Goal: Information Seeking & Learning: Learn about a topic

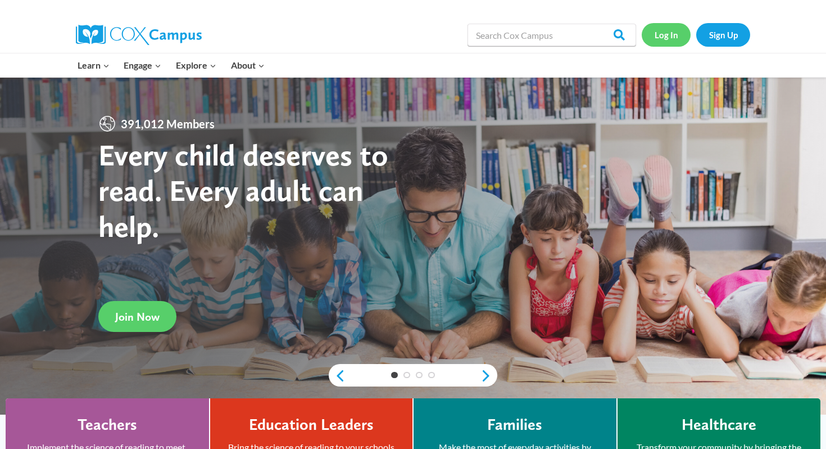
click at [667, 34] on link "Log In" at bounding box center [666, 34] width 49 height 23
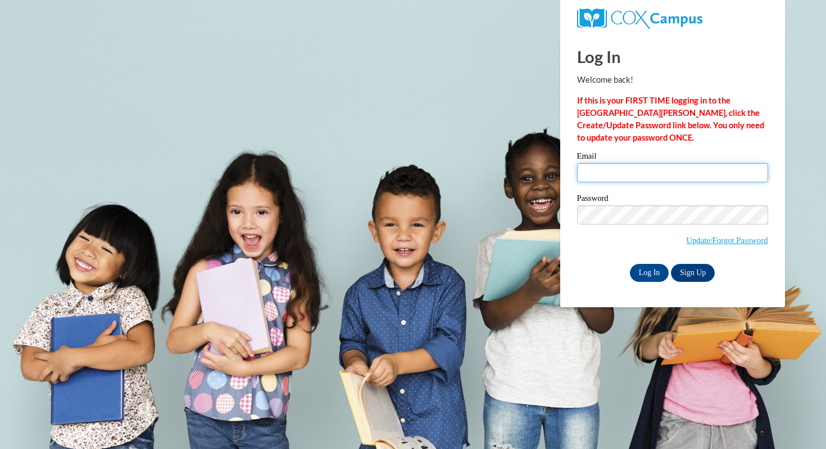
click at [631, 164] on input "Email" at bounding box center [672, 172] width 191 height 19
type input "kbullock@mtsd.k12.wi.us"
click at [630, 264] on input "Log In" at bounding box center [649, 273] width 39 height 18
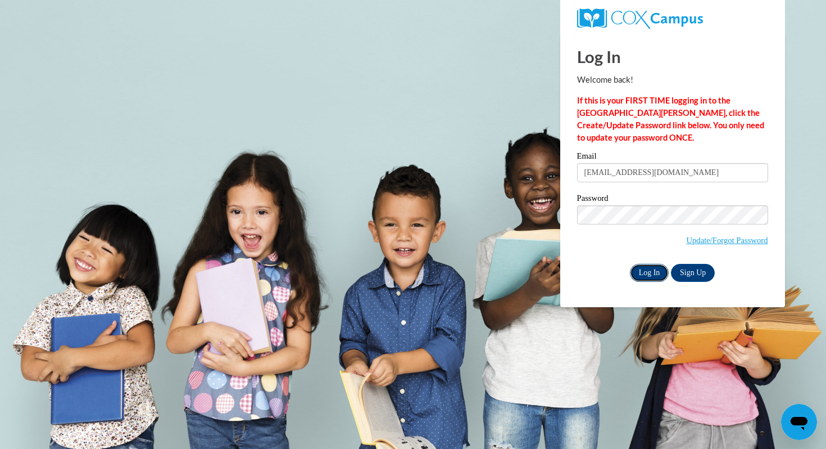
click at [644, 270] on input "Log In" at bounding box center [649, 273] width 39 height 18
click at [651, 271] on input "Log In" at bounding box center [649, 273] width 39 height 18
click at [630, 264] on input "Log In" at bounding box center [649, 273] width 39 height 18
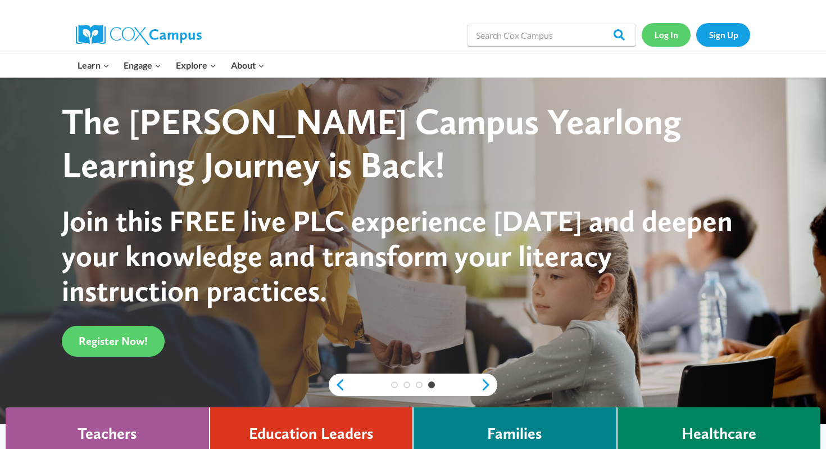
click at [666, 32] on link "Log In" at bounding box center [666, 34] width 49 height 23
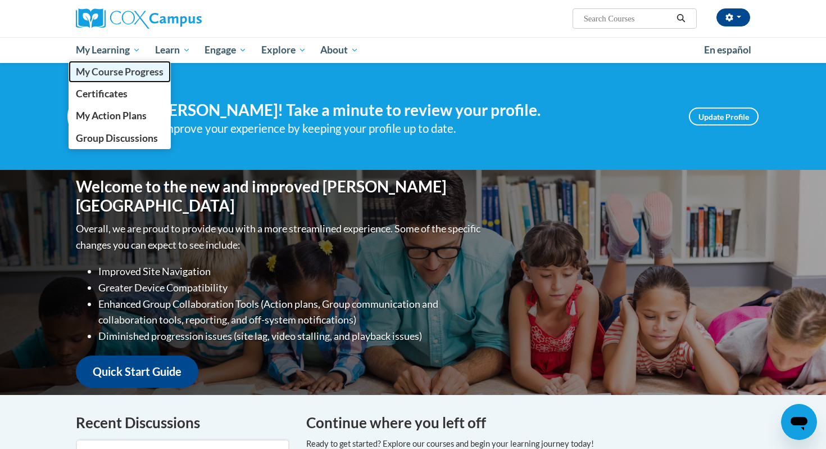
click at [114, 70] on span "My Course Progress" at bounding box center [120, 72] width 88 height 12
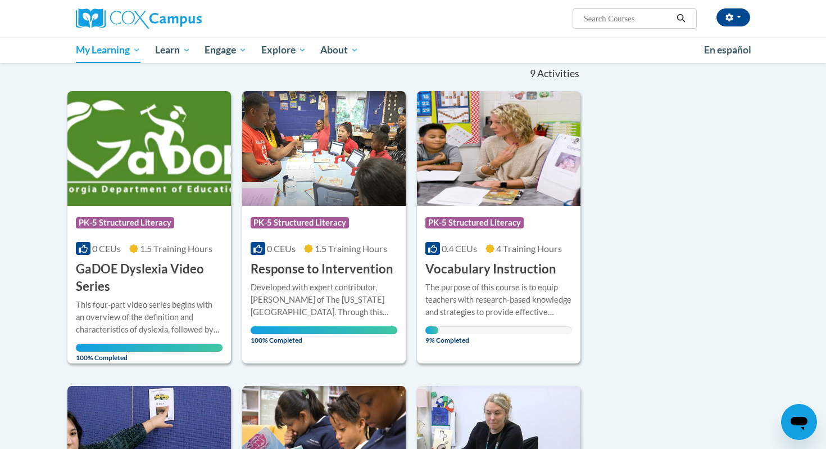
scroll to position [82, 0]
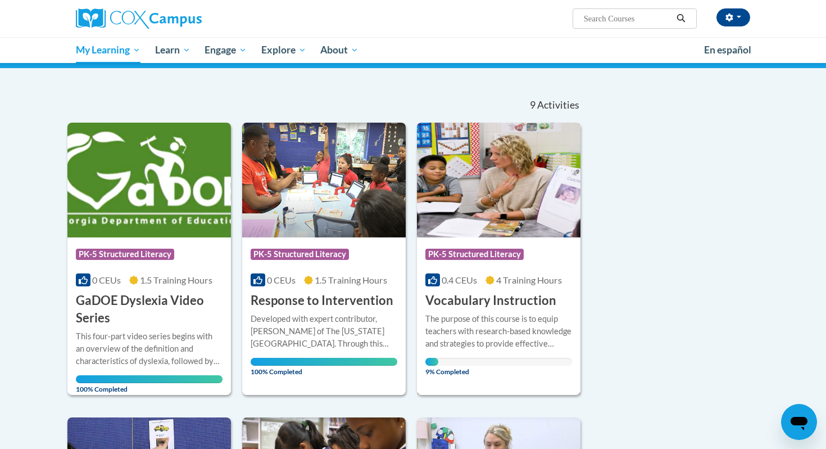
click at [511, 170] on img at bounding box center [499, 180] width 164 height 115
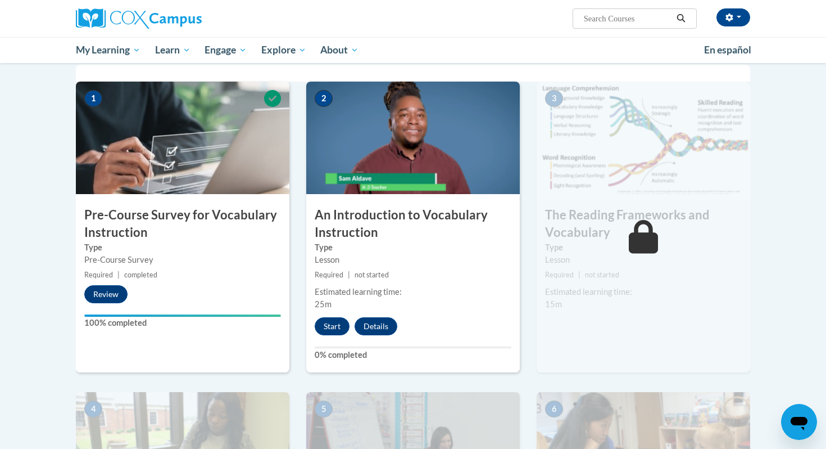
scroll to position [230, 0]
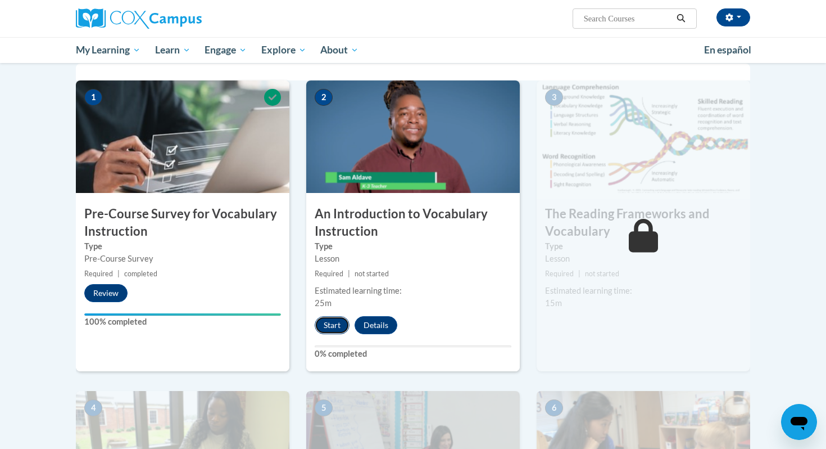
click at [338, 328] on button "Start" at bounding box center [332, 325] width 35 height 18
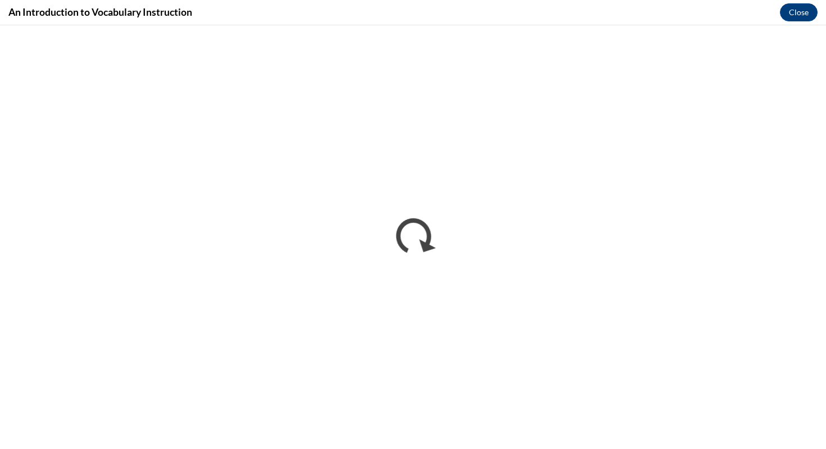
scroll to position [0, 0]
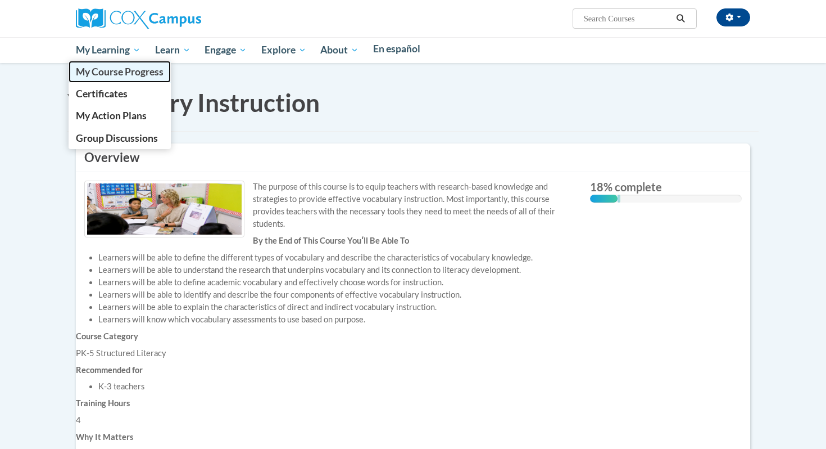
click at [123, 71] on span "My Course Progress" at bounding box center [120, 72] width 88 height 12
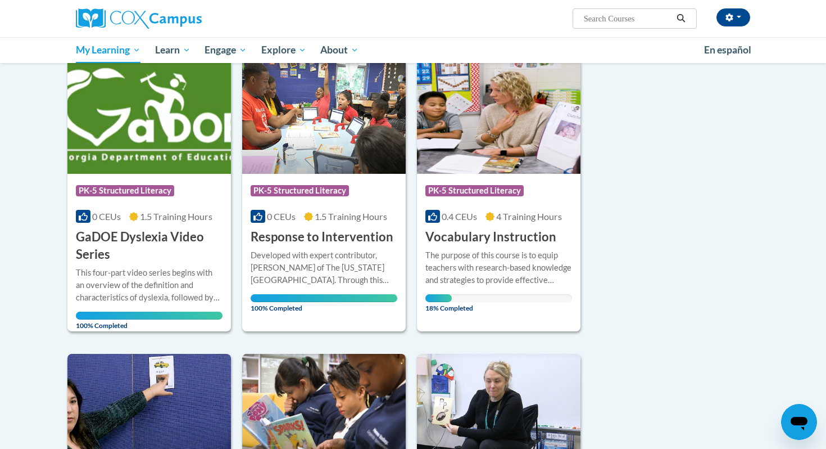
scroll to position [148, 0]
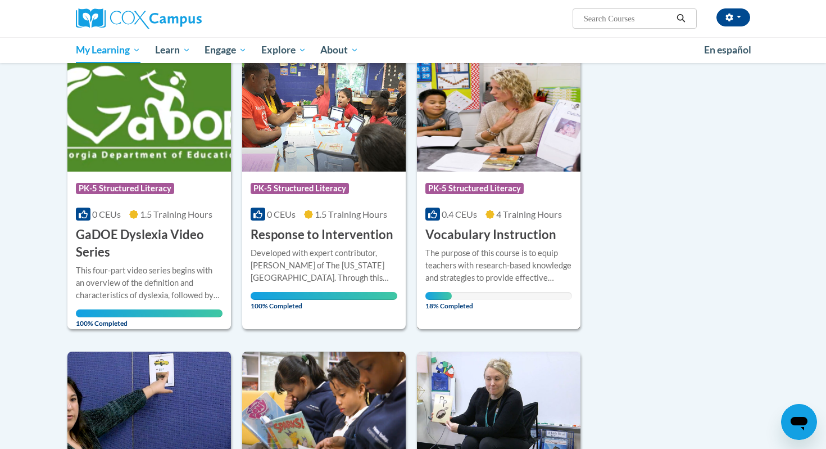
click at [496, 124] on img at bounding box center [499, 114] width 164 height 115
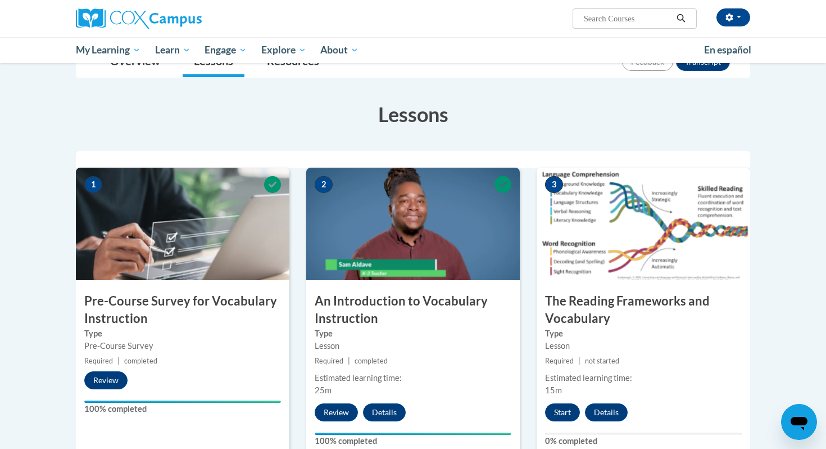
scroll to position [190, 0]
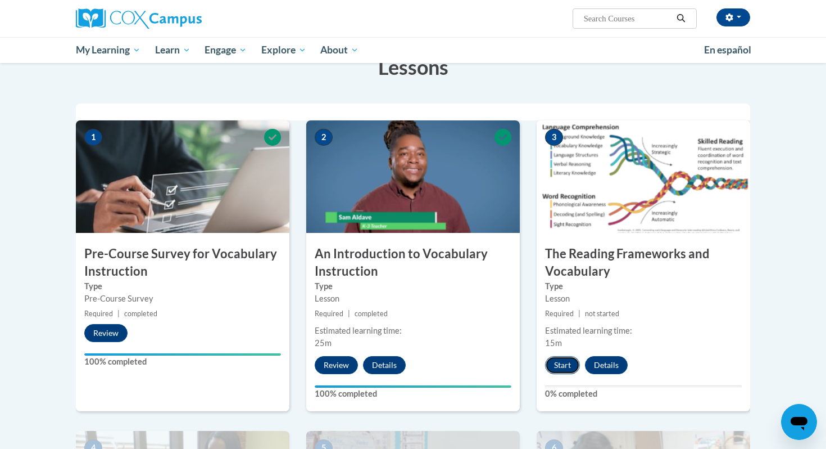
click at [569, 363] on button "Start" at bounding box center [562, 365] width 35 height 18
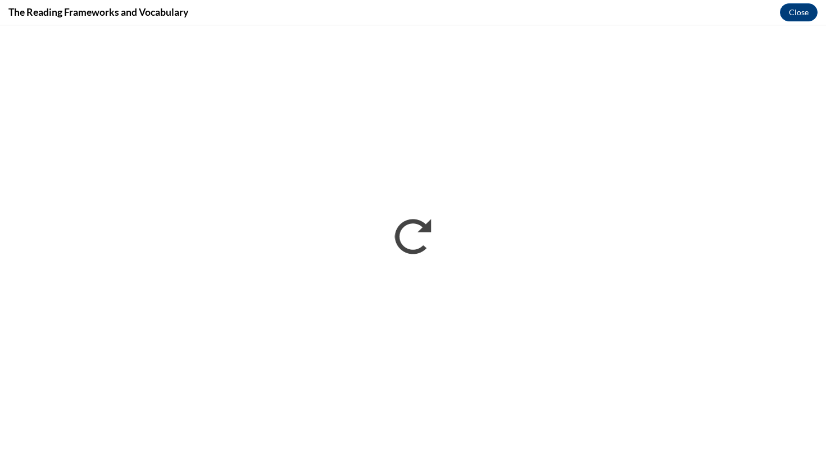
scroll to position [0, 0]
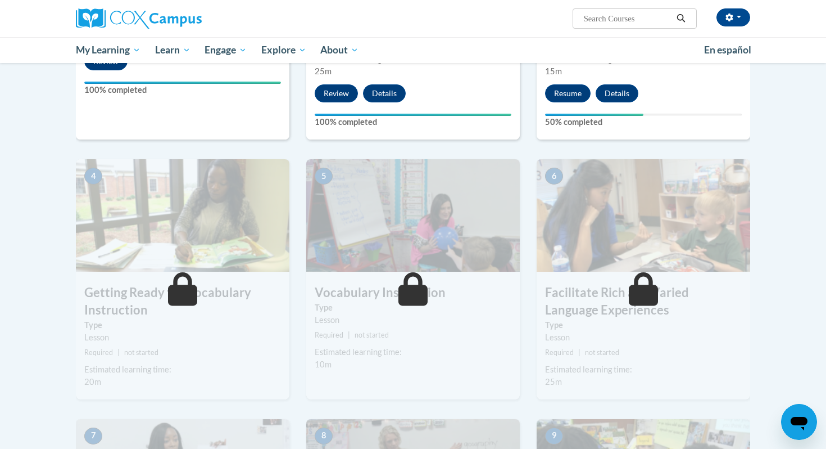
scroll to position [465, 0]
